Goal: Transaction & Acquisition: Purchase product/service

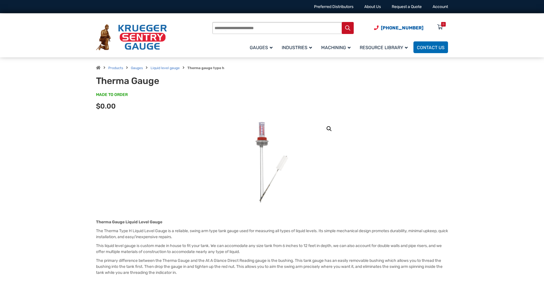
scroll to position [197, 0]
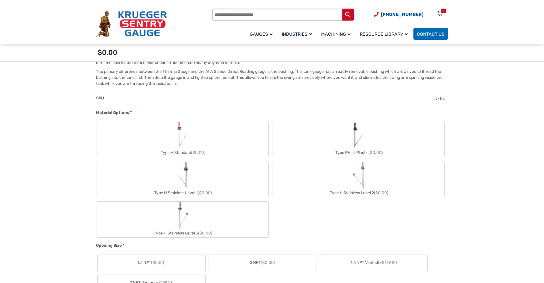
click at [118, 142] on label "Type H Standard ($0.00)" at bounding box center [182, 139] width 171 height 36
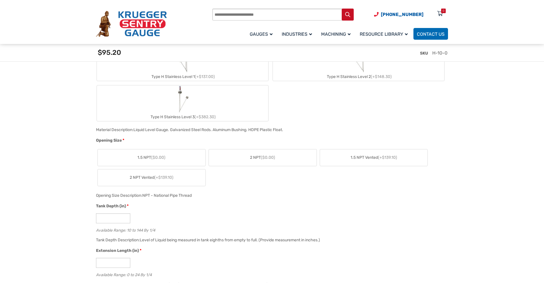
scroll to position [380, 0]
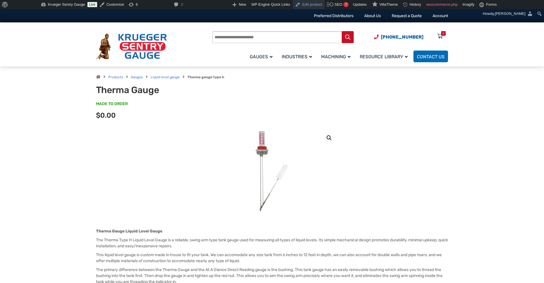
click at [312, 5] on link "Edit product" at bounding box center [308, 4] width 31 height 9
